Goal: Contribute content: Add original content to the website for others to see

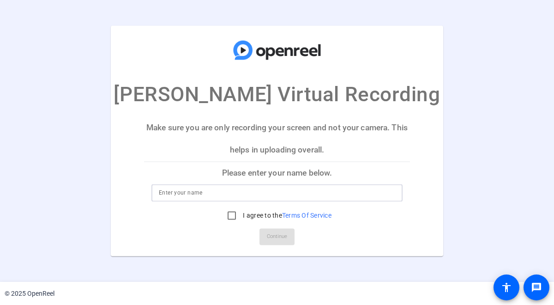
click at [300, 193] on input at bounding box center [277, 193] width 237 height 11
type input "[PERSON_NAME]"
click at [230, 213] on input "I agree to the Terms Of Service" at bounding box center [232, 216] width 18 height 18
checkbox input "true"
click at [284, 234] on span "Continue" at bounding box center [277, 237] width 20 height 14
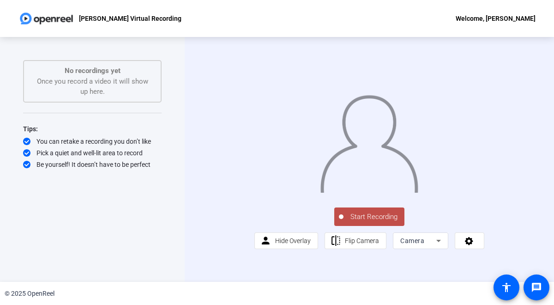
click at [438, 246] on icon at bounding box center [438, 240] width 11 height 11
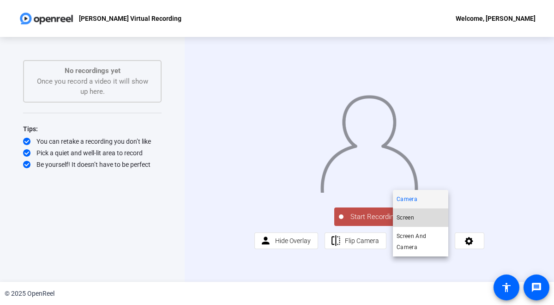
click at [428, 217] on mat-option "Screen" at bounding box center [420, 217] width 55 height 18
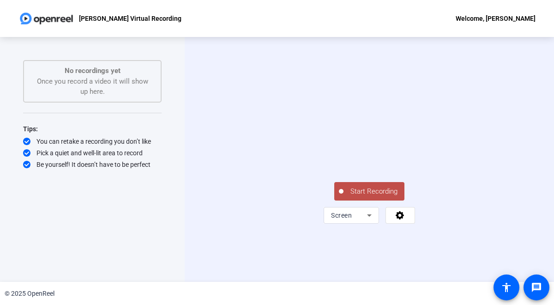
click at [383, 197] on span "Start Recording" at bounding box center [374, 191] width 61 height 11
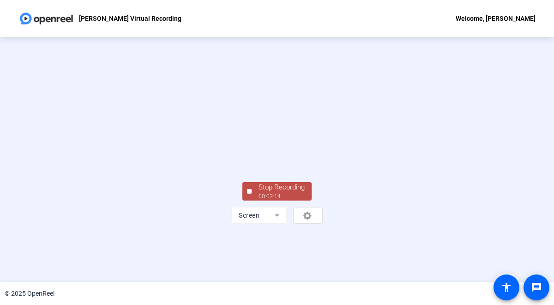
click at [304, 193] on div "Stop Recording" at bounding box center [282, 187] width 46 height 11
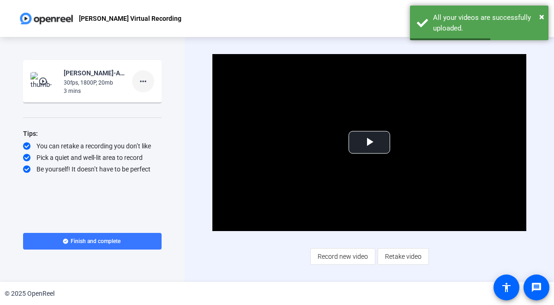
click at [144, 83] on mat-icon "more_horiz" at bounding box center [143, 81] width 11 height 11
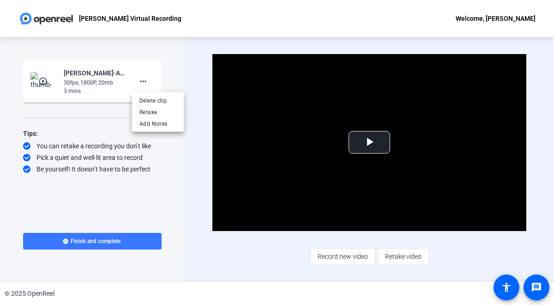
click at [369, 140] on div at bounding box center [277, 152] width 554 height 305
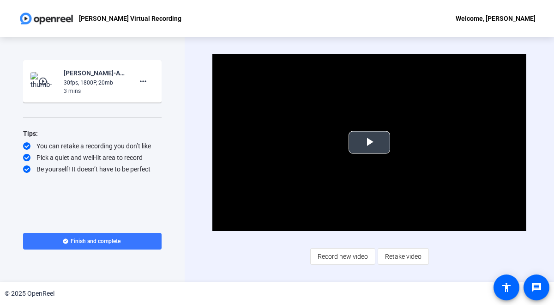
click at [370, 142] on span "Video Player" at bounding box center [370, 142] width 0 height 0
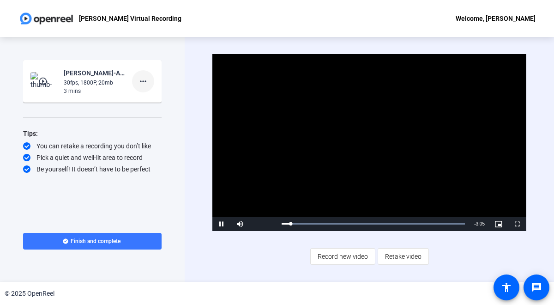
click at [141, 82] on mat-icon "more_horiz" at bounding box center [143, 81] width 11 height 11
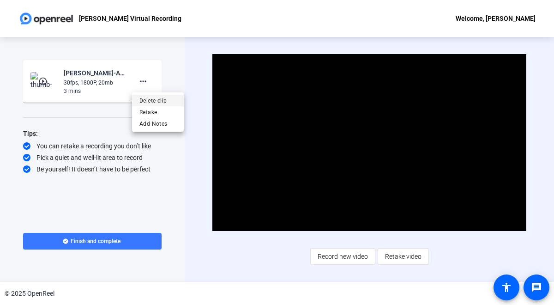
click at [147, 100] on span "Delete clip" at bounding box center [158, 100] width 37 height 11
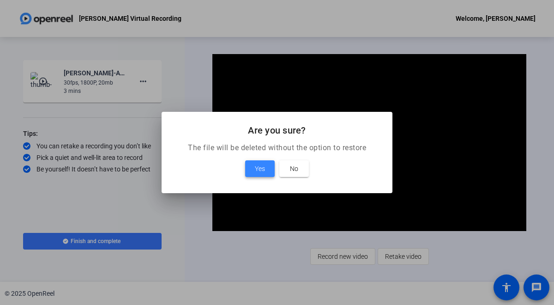
click at [262, 170] on span "Yes" at bounding box center [260, 168] width 10 height 11
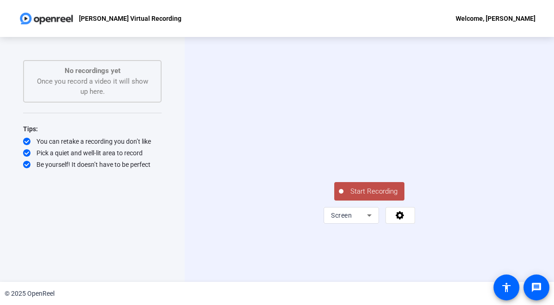
click at [395, 197] on span "Start Recording" at bounding box center [374, 191] width 61 height 11
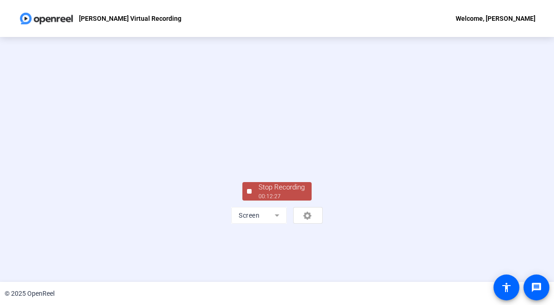
click at [274, 193] on div "Stop Recording" at bounding box center [282, 187] width 46 height 11
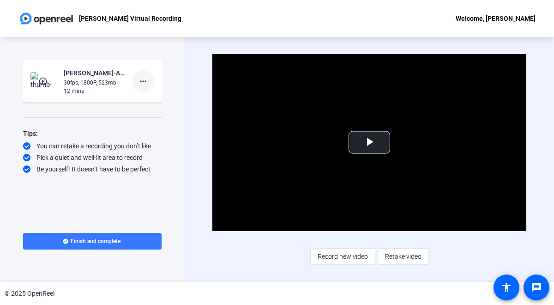
click at [144, 83] on mat-icon "more_horiz" at bounding box center [143, 81] width 11 height 11
click at [118, 86] on div at bounding box center [277, 152] width 554 height 305
click at [370, 142] on span "Video Player" at bounding box center [370, 142] width 0 height 0
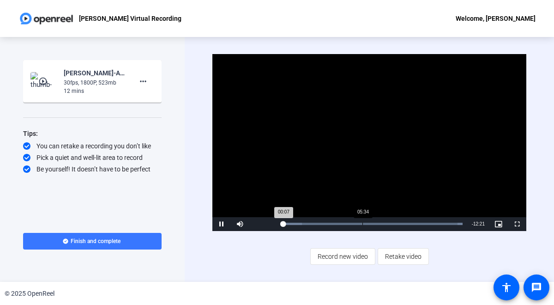
click at [362, 222] on div "Loaded : 100.00% 05:34 00:07" at bounding box center [372, 224] width 190 height 14
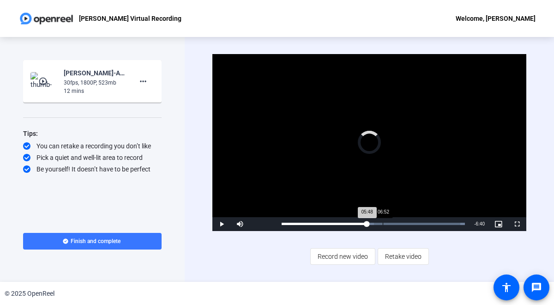
click at [383, 223] on div "06:52" at bounding box center [383, 224] width 0 height 2
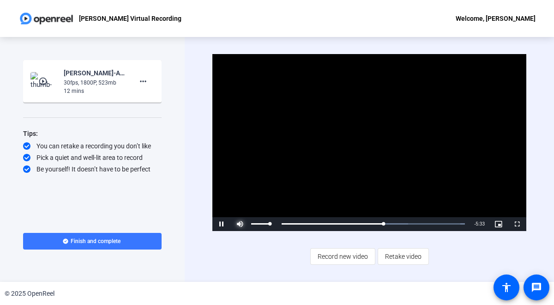
click at [242, 224] on span "Video Player" at bounding box center [240, 224] width 18 height 0
click at [273, 221] on div "Mute 100%" at bounding box center [254, 224] width 46 height 14
click at [401, 221] on div "Loaded : 100.00% 08:08 06:58" at bounding box center [373, 224] width 193 height 14
click at [426, 220] on div "Loaded : 100.00% 09:48 08:08" at bounding box center [373, 224] width 193 height 14
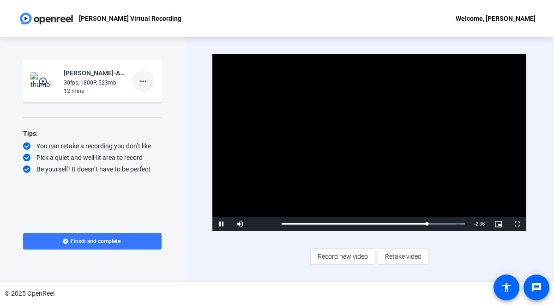
click at [144, 81] on mat-icon "more_horiz" at bounding box center [143, 81] width 11 height 11
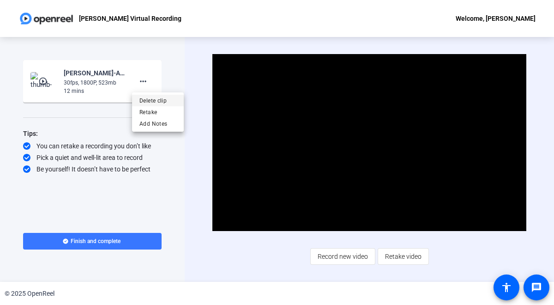
click at [146, 97] on span "Delete clip" at bounding box center [158, 100] width 37 height 11
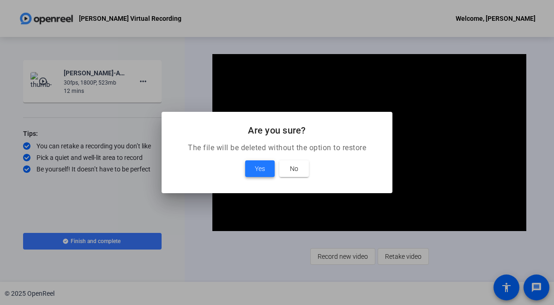
click at [263, 166] on span "Yes" at bounding box center [260, 168] width 10 height 11
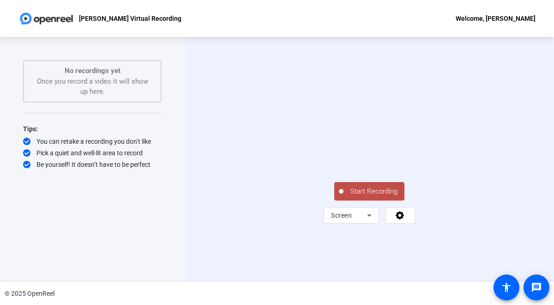
click at [372, 197] on span "Start Recording" at bounding box center [374, 191] width 61 height 11
